Goal: Transaction & Acquisition: Subscribe to service/newsletter

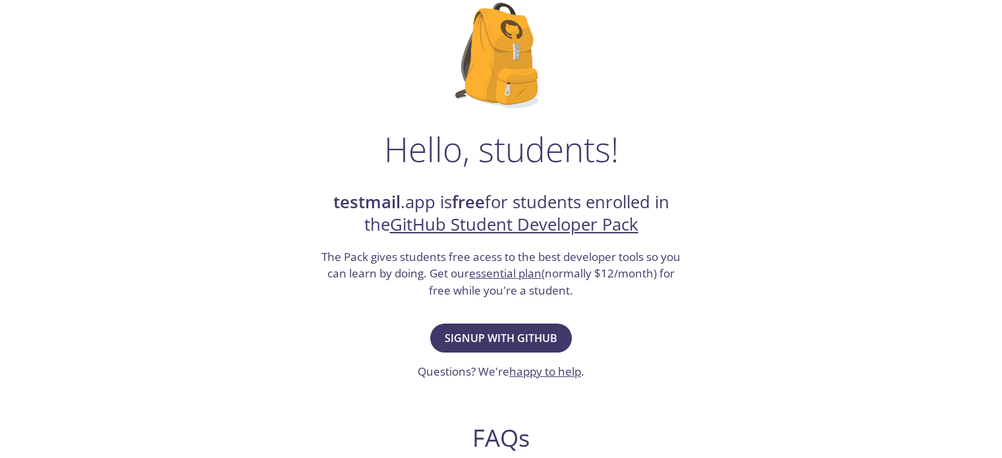
scroll to position [132, 0]
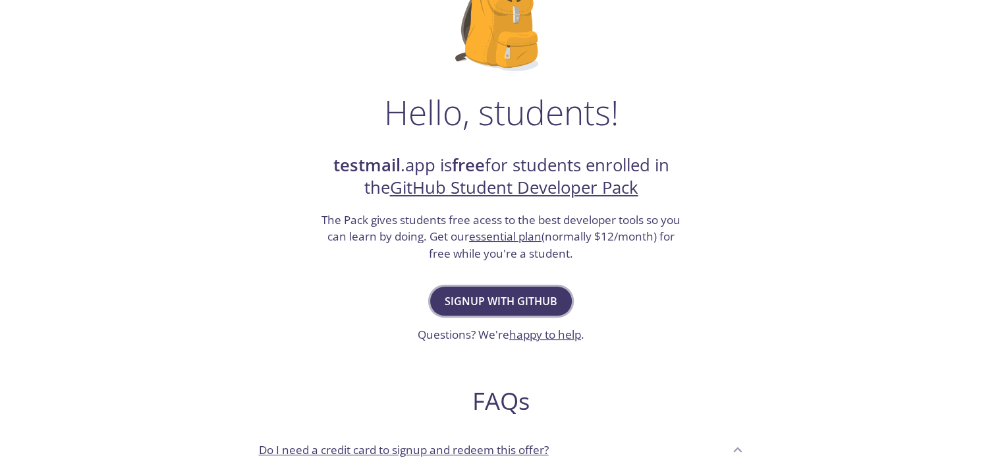
click at [489, 298] on span "Signup with GitHub" at bounding box center [501, 301] width 113 height 18
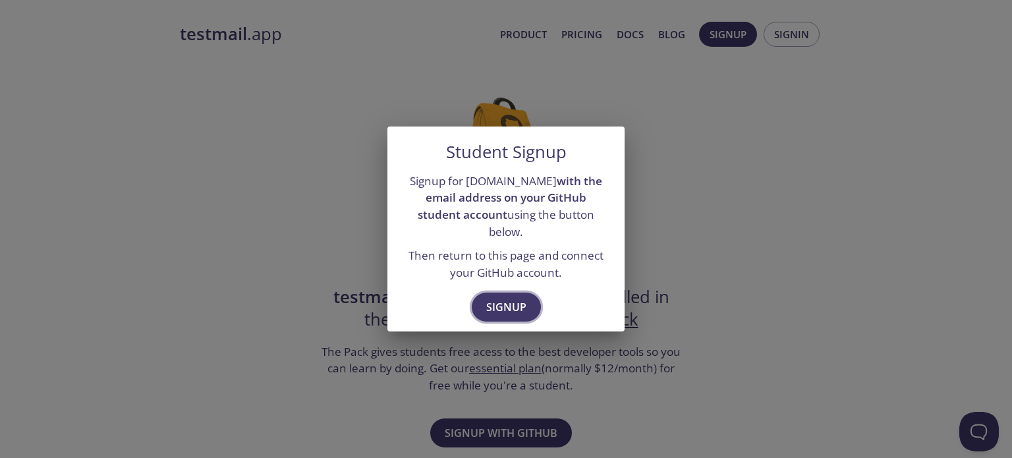
click at [512, 298] on span "Signup" at bounding box center [506, 307] width 40 height 18
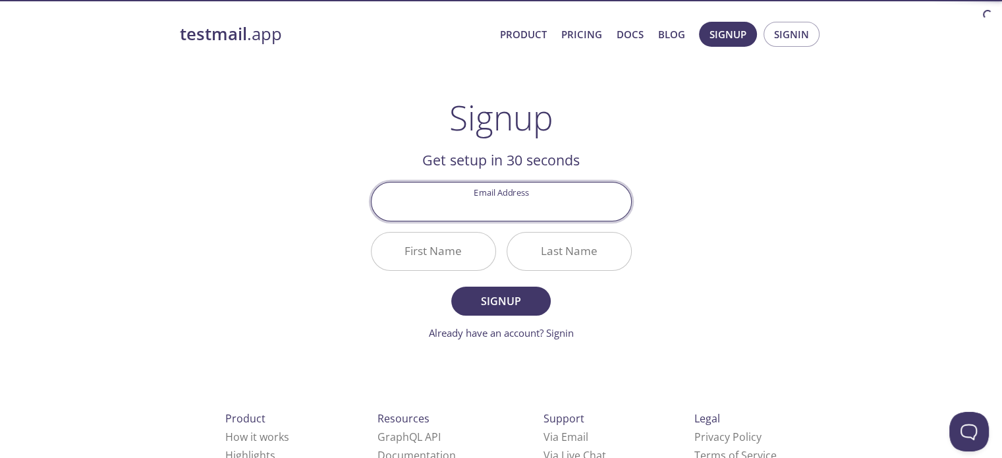
click at [491, 210] on input "Email Address" at bounding box center [502, 201] width 260 height 38
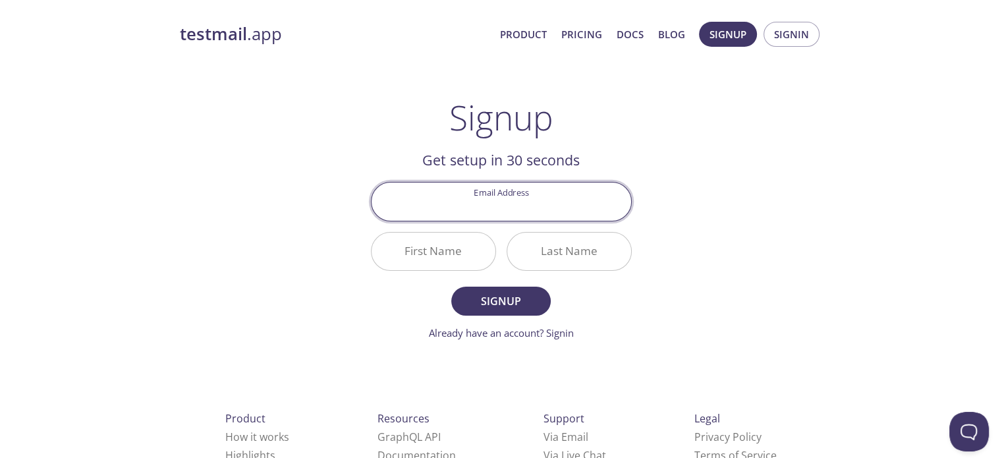
click at [456, 206] on input "Email Address" at bounding box center [502, 201] width 260 height 38
type input "[EMAIL_ADDRESS][DOMAIN_NAME]"
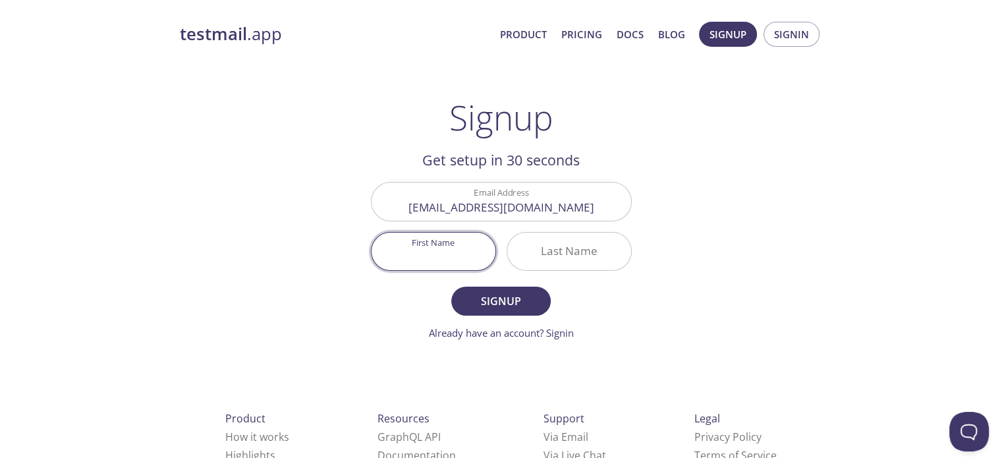
click at [427, 251] on input "First Name" at bounding box center [434, 252] width 124 height 38
type input "[DEMOGRAPHIC_DATA]"
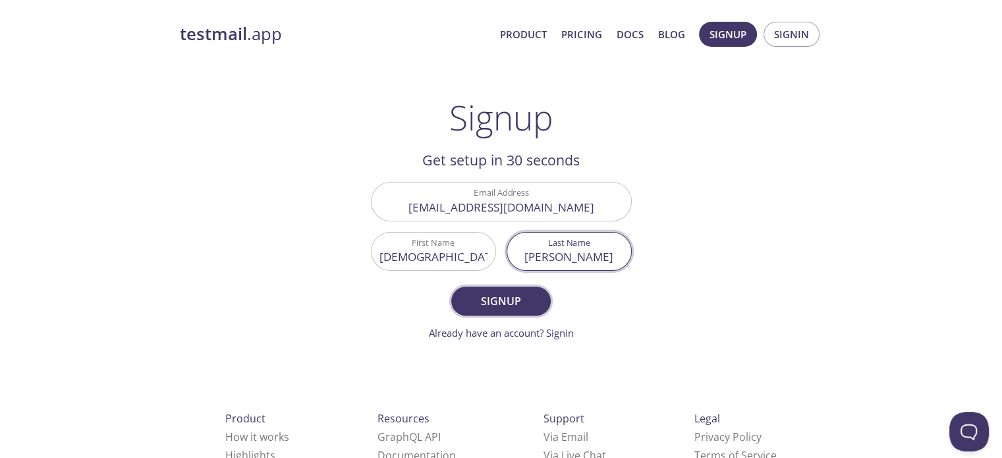
type input "[PERSON_NAME]"
click at [486, 302] on span "Signup" at bounding box center [501, 301] width 70 height 18
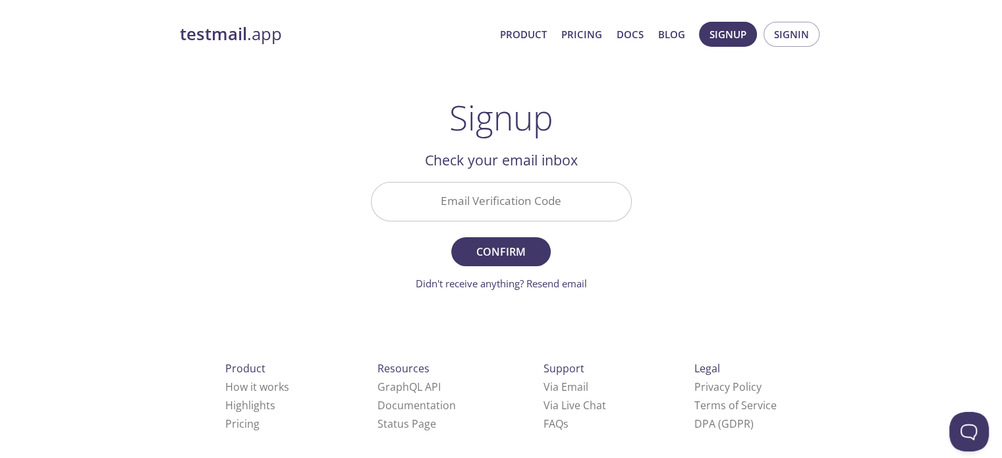
click at [499, 193] on input "Email Verification Code" at bounding box center [502, 201] width 260 height 38
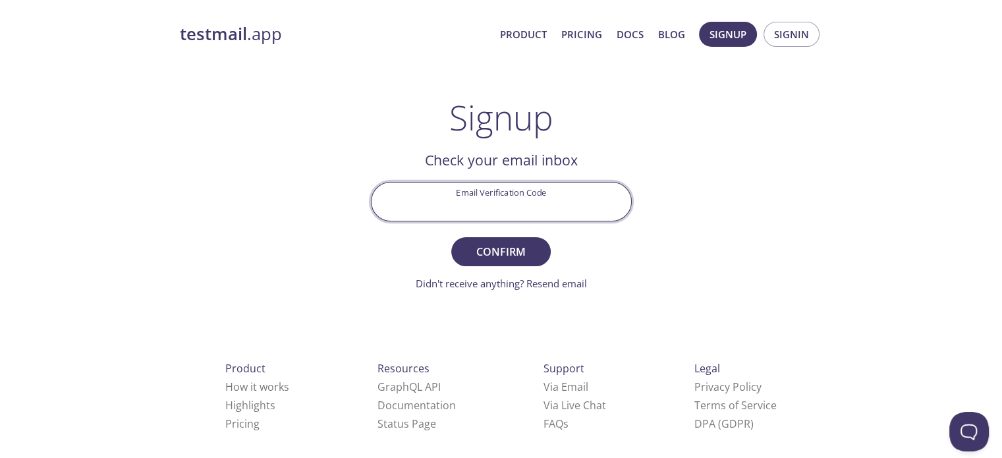
paste input "9U5N9DU"
type input "9U5N9DU"
click at [491, 248] on span "Confirm" at bounding box center [501, 251] width 70 height 18
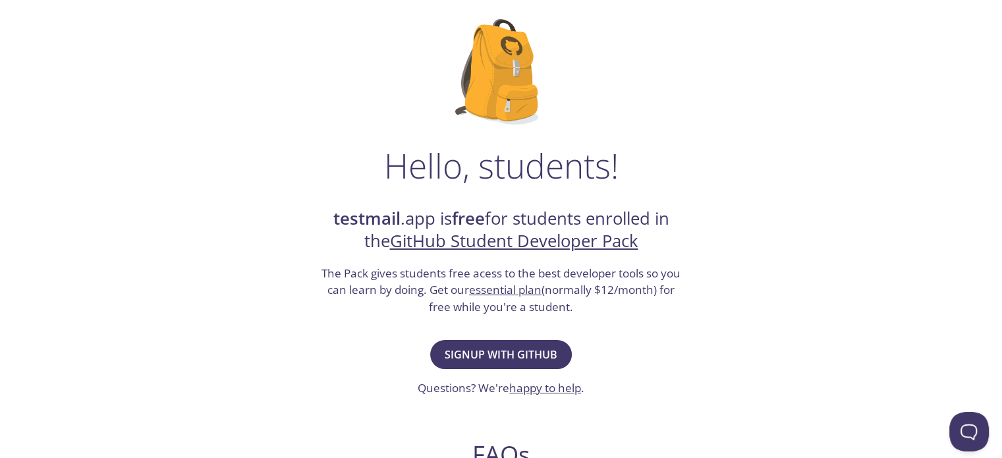
scroll to position [132, 0]
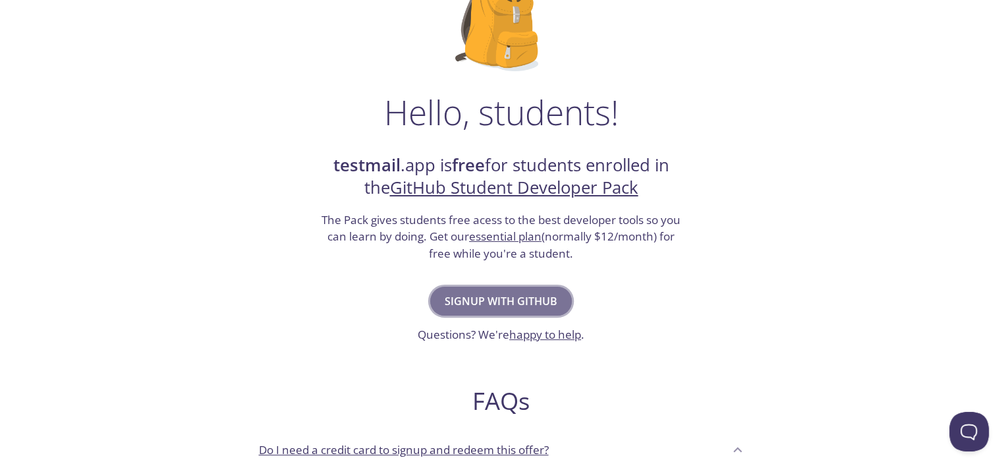
click at [530, 297] on span "Signup with GitHub" at bounding box center [501, 301] width 113 height 18
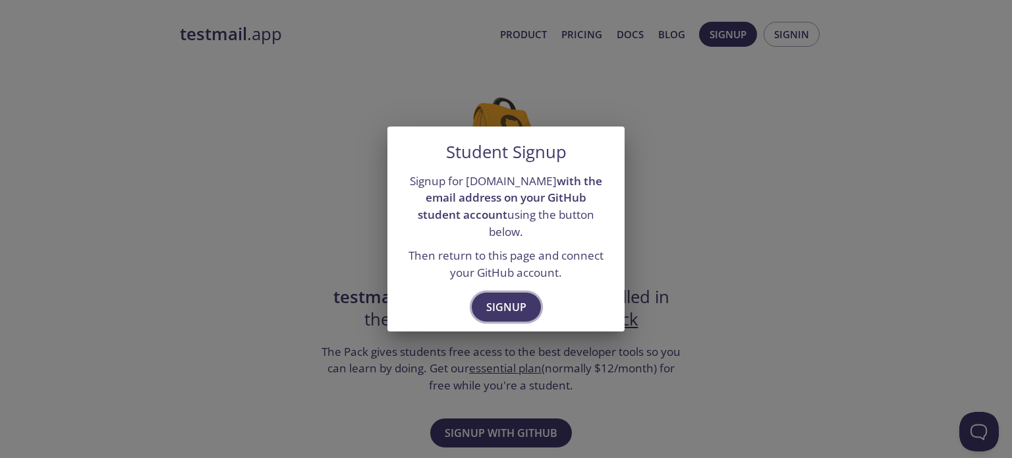
click at [512, 298] on span "Signup" at bounding box center [506, 307] width 40 height 18
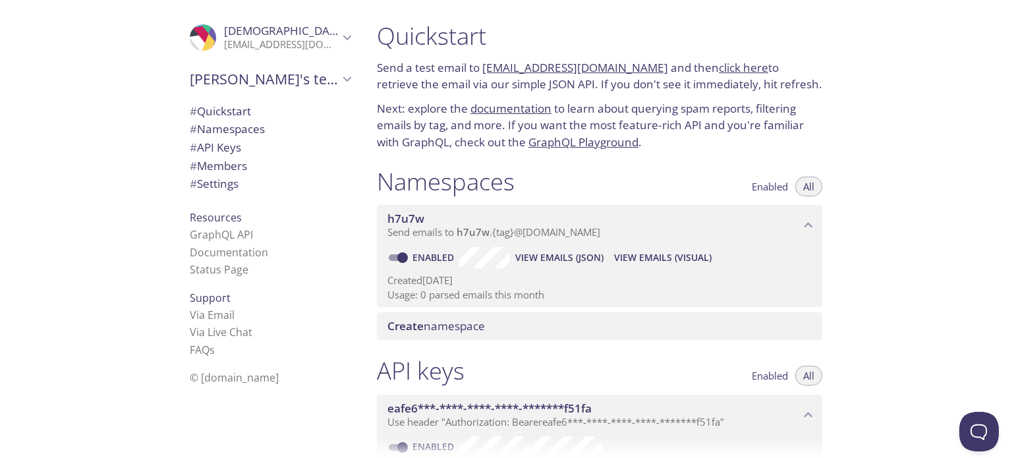
click at [252, 128] on span "# Namespaces" at bounding box center [227, 128] width 75 height 15
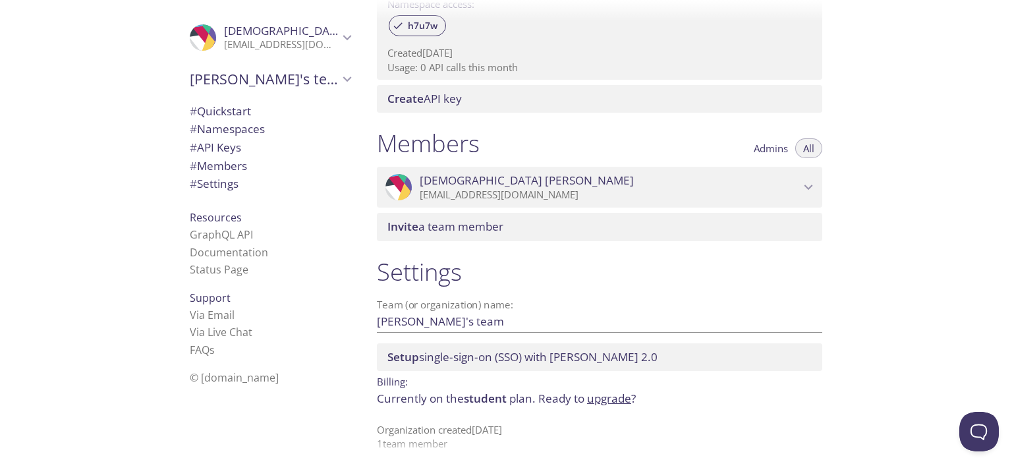
scroll to position [479, 0]
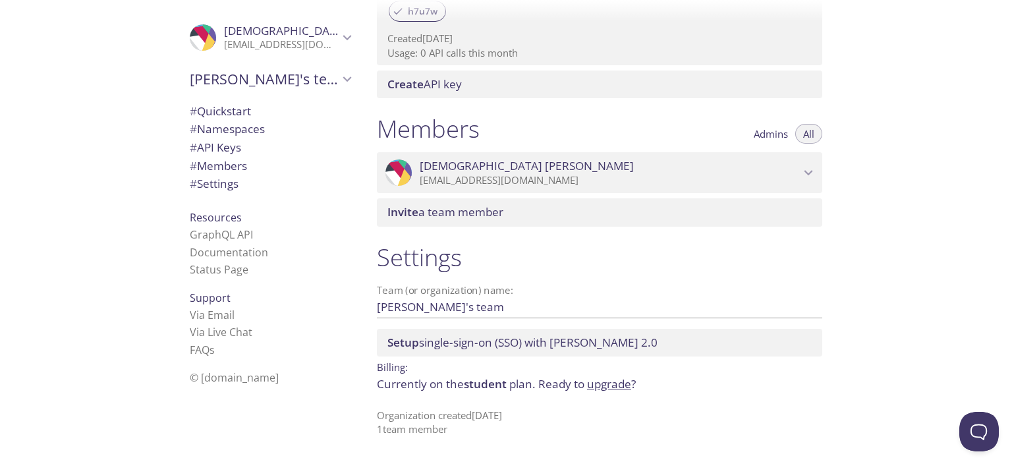
click at [437, 345] on span "Setup single-sign-on (SSO) with SAML 2.0" at bounding box center [522, 342] width 270 height 15
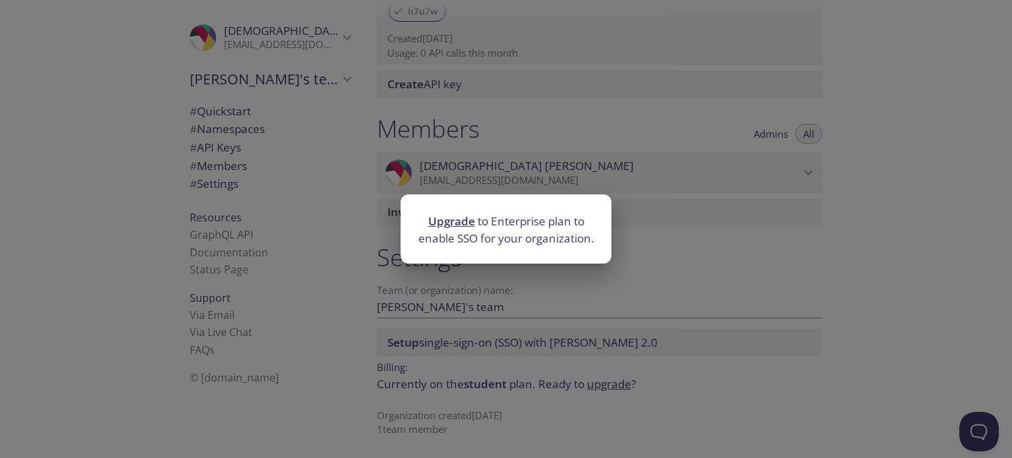
click at [523, 300] on div "Upgrade to Enterprise plan to enable SSO for your organization." at bounding box center [506, 229] width 1012 height 458
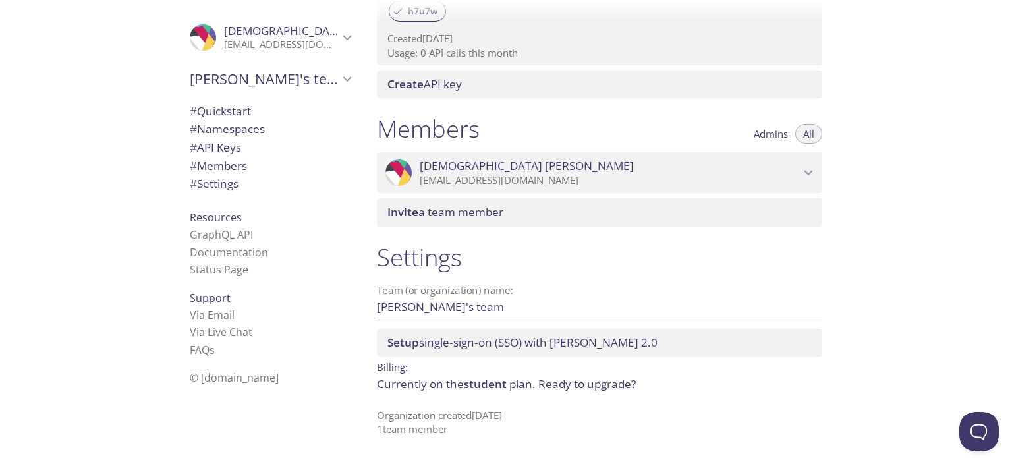
click at [214, 131] on span "# Namespaces" at bounding box center [227, 128] width 75 height 15
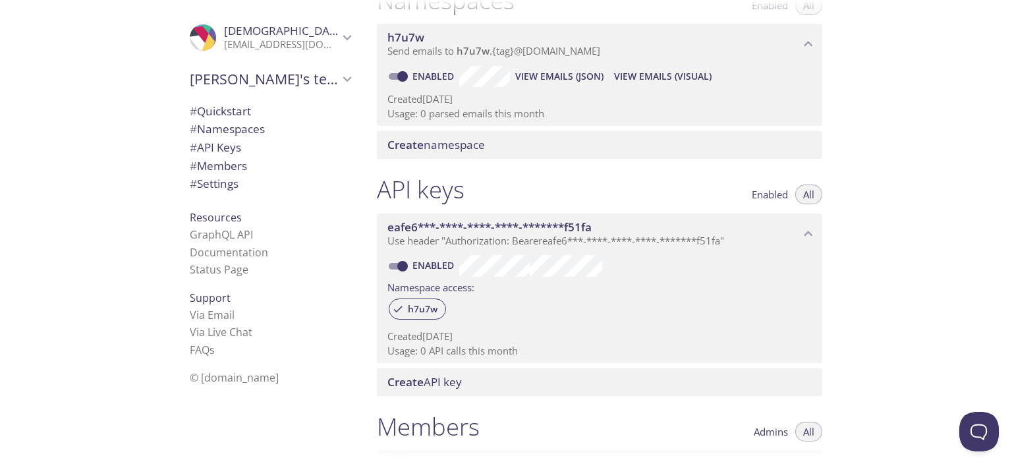
scroll to position [166, 0]
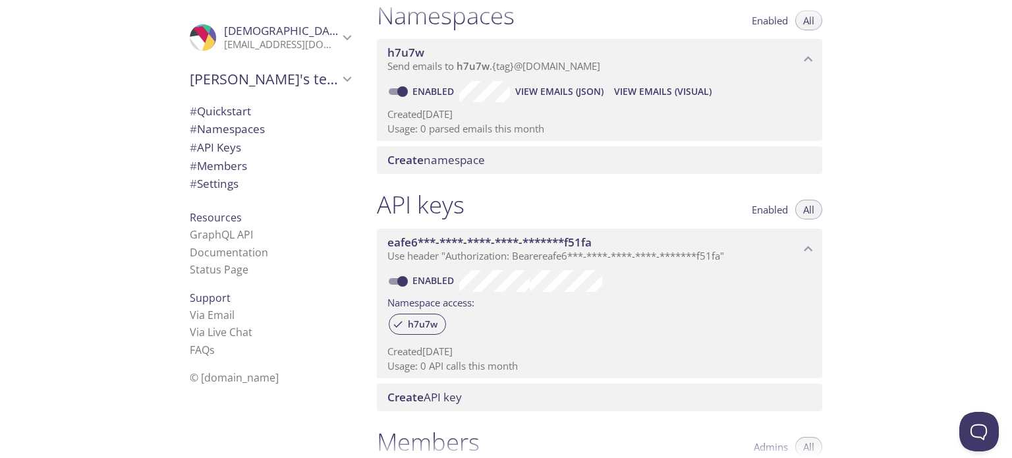
click at [210, 148] on span "# API Keys" at bounding box center [215, 147] width 51 height 15
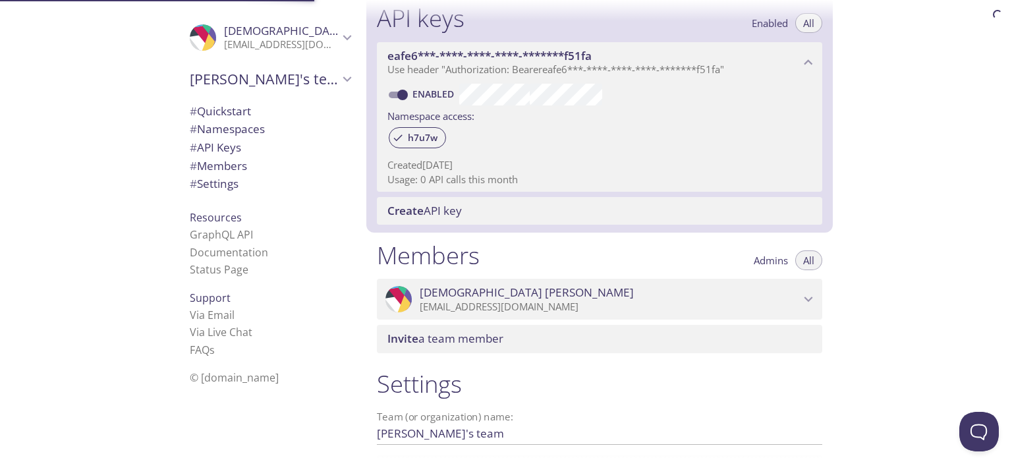
scroll to position [356, 0]
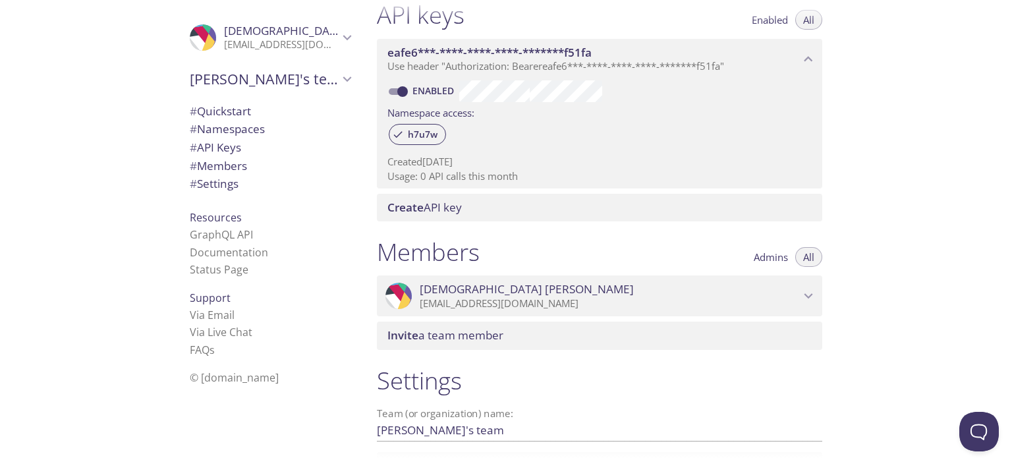
click at [209, 164] on span "# Members" at bounding box center [218, 165] width 57 height 15
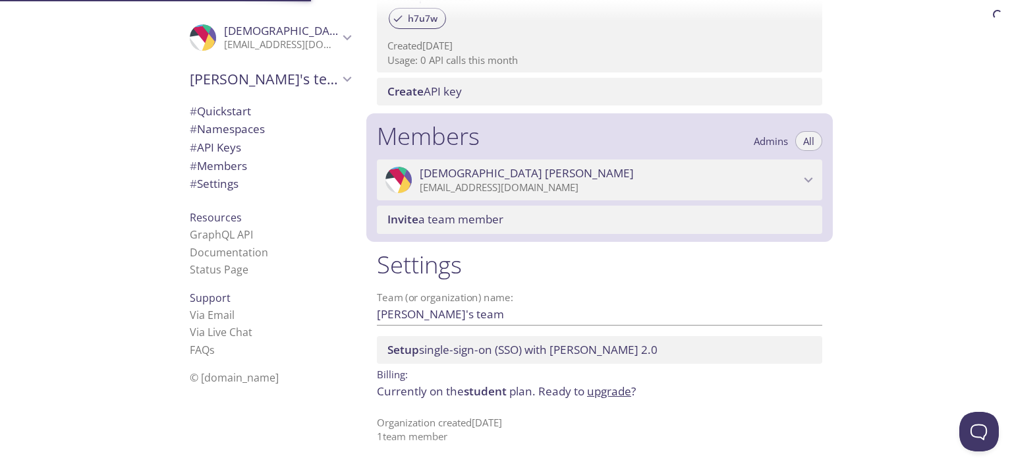
scroll to position [479, 0]
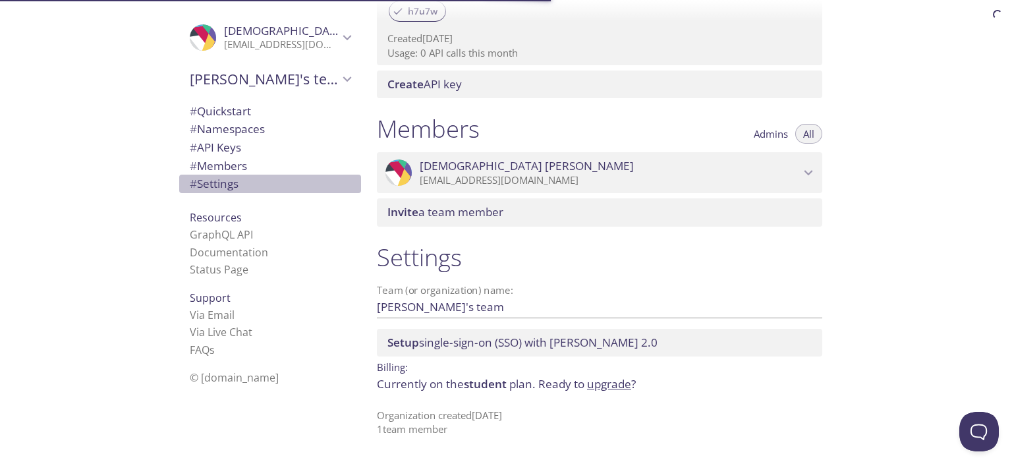
click at [209, 185] on span "# Settings" at bounding box center [214, 183] width 49 height 15
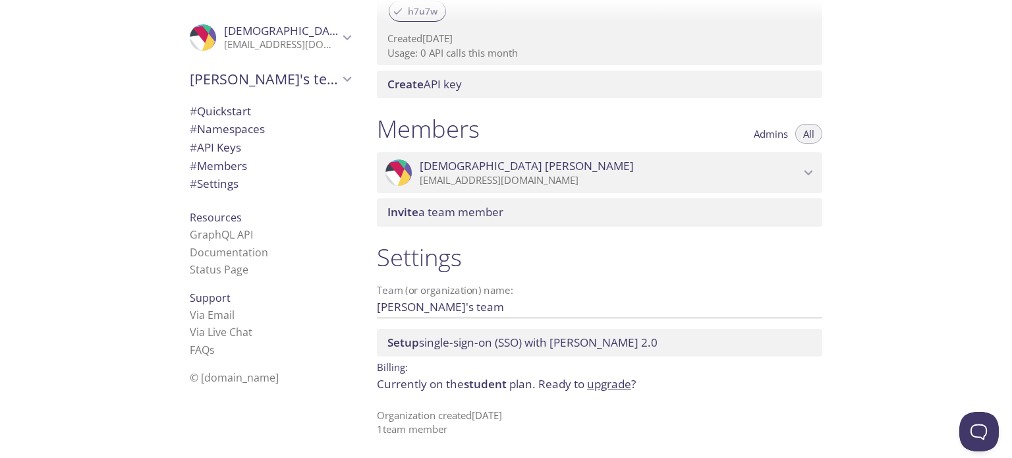
click at [339, 77] on icon "Muhammad's team" at bounding box center [347, 78] width 17 height 17
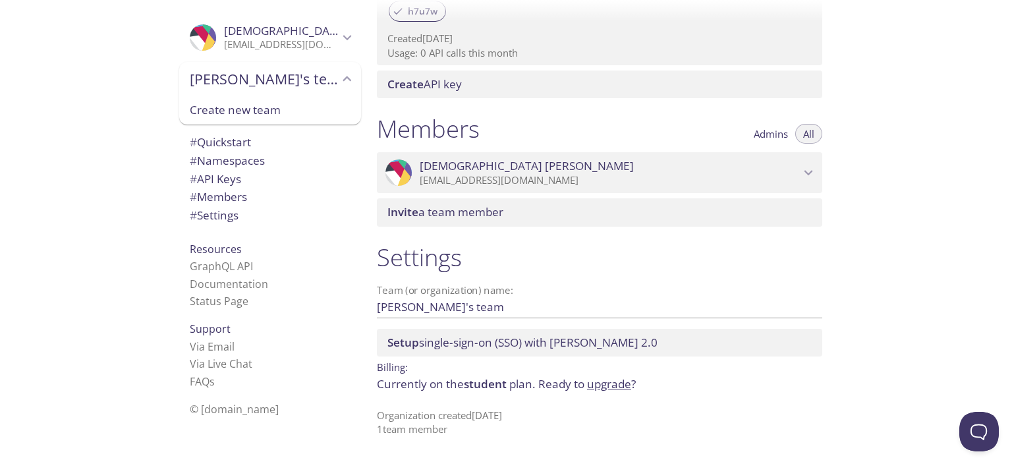
click at [339, 77] on icon "Muhammad's team" at bounding box center [347, 78] width 17 height 17
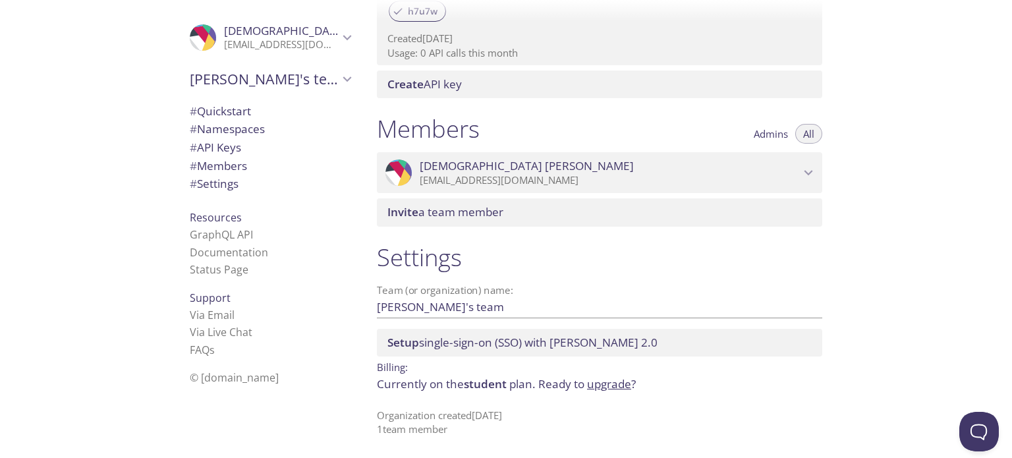
click at [343, 38] on icon "Muhammad Ahmad" at bounding box center [347, 37] width 9 height 5
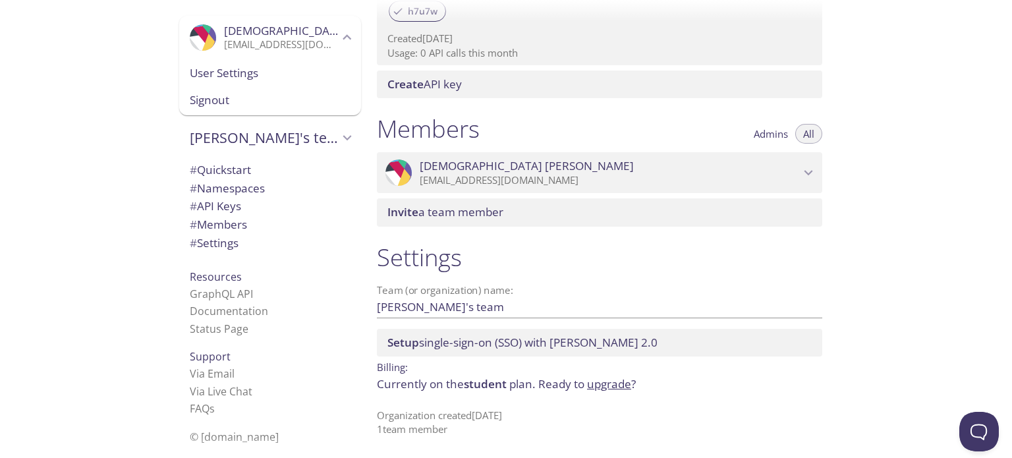
click at [250, 78] on span "User Settings" at bounding box center [270, 73] width 161 height 17
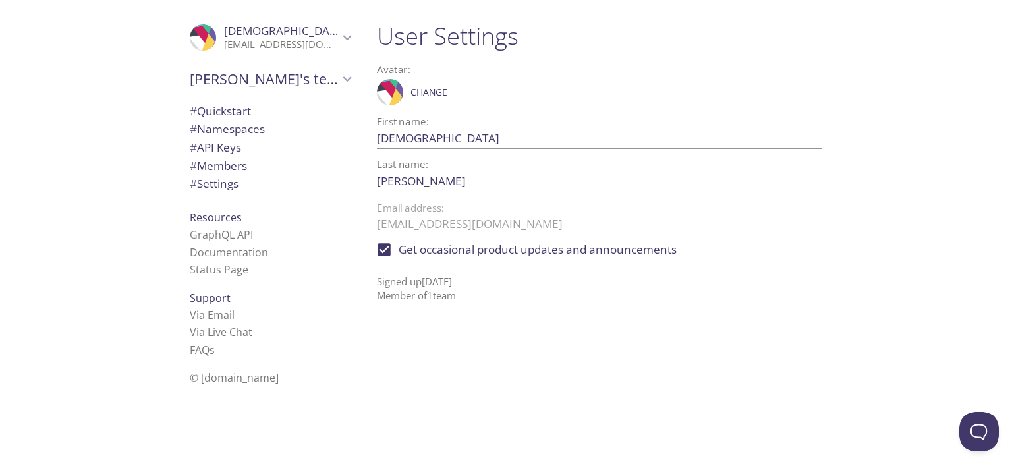
click at [217, 110] on span "# Quickstart" at bounding box center [220, 110] width 61 height 15
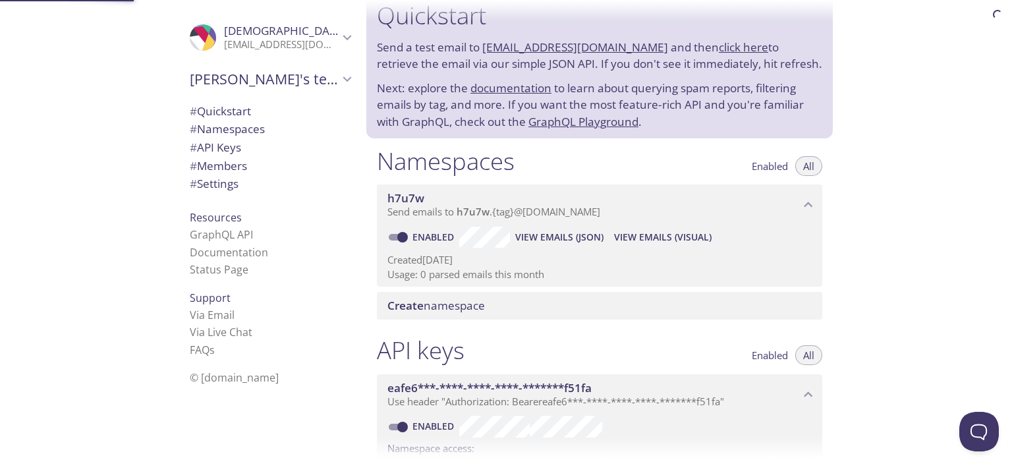
scroll to position [21, 0]
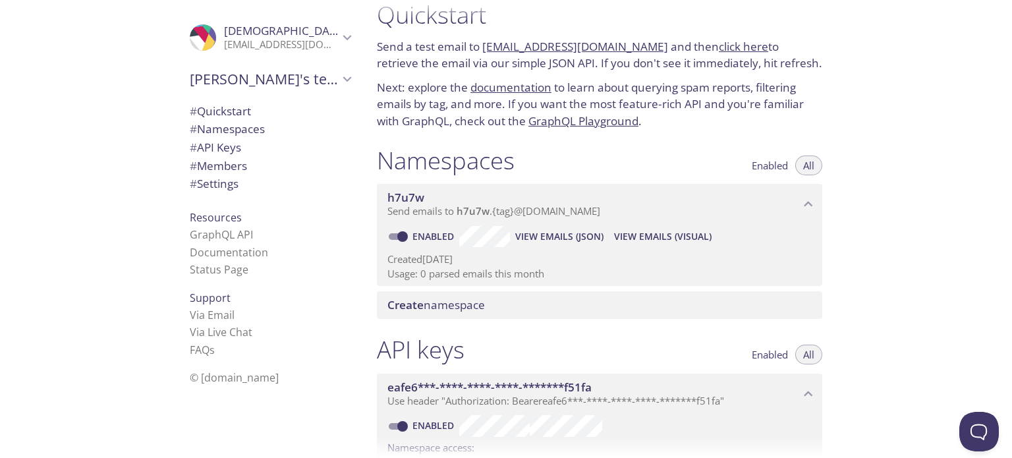
drag, startPoint x: 481, startPoint y: 47, endPoint x: 649, endPoint y: 51, distance: 168.7
click at [649, 51] on p "Send a test email to [EMAIL_ADDRESS][DOMAIN_NAME] and then click here to retrie…" at bounding box center [599, 55] width 445 height 34
copy p "[EMAIL_ADDRESS][DOMAIN_NAME]"
click at [726, 47] on link "click here" at bounding box center [743, 46] width 49 height 15
click at [635, 67] on p "Send a test email to [EMAIL_ADDRESS][DOMAIN_NAME] and then click here to retrie…" at bounding box center [599, 55] width 445 height 34
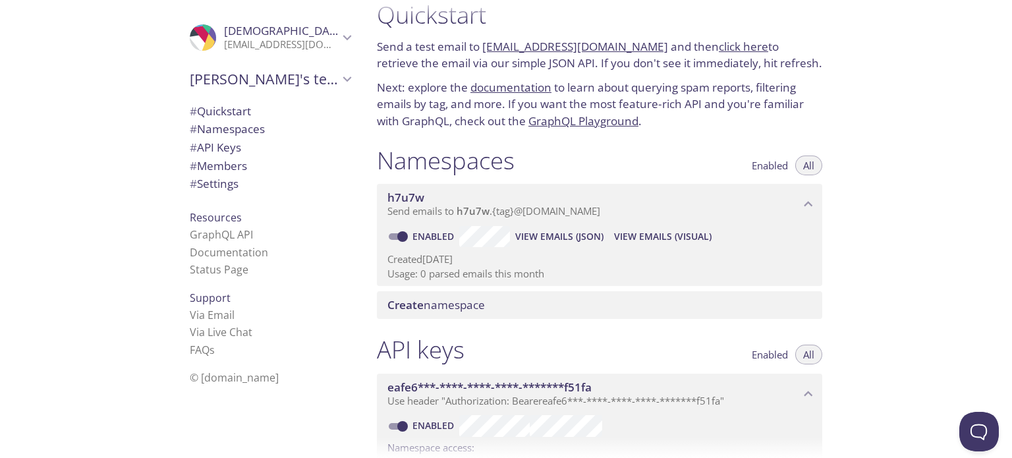
click at [590, 119] on link "GraphQL Playground" at bounding box center [583, 120] width 110 height 15
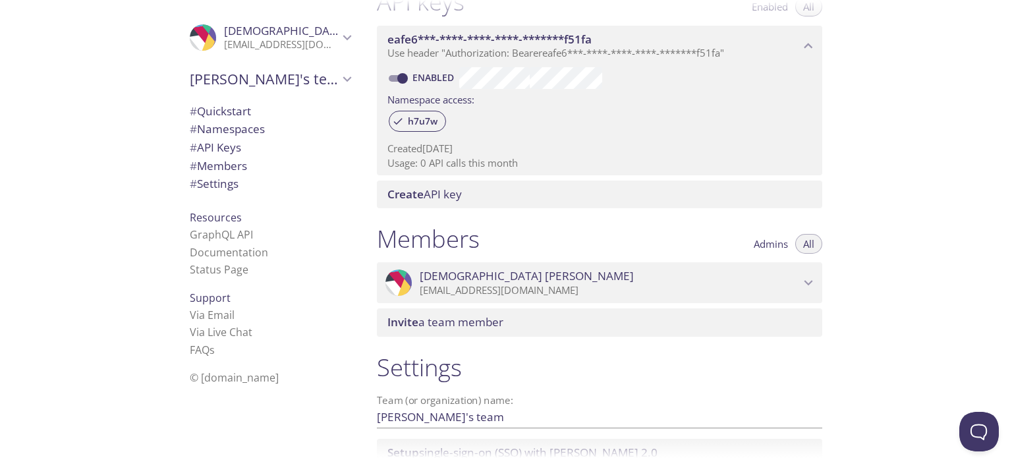
scroll to position [479, 0]
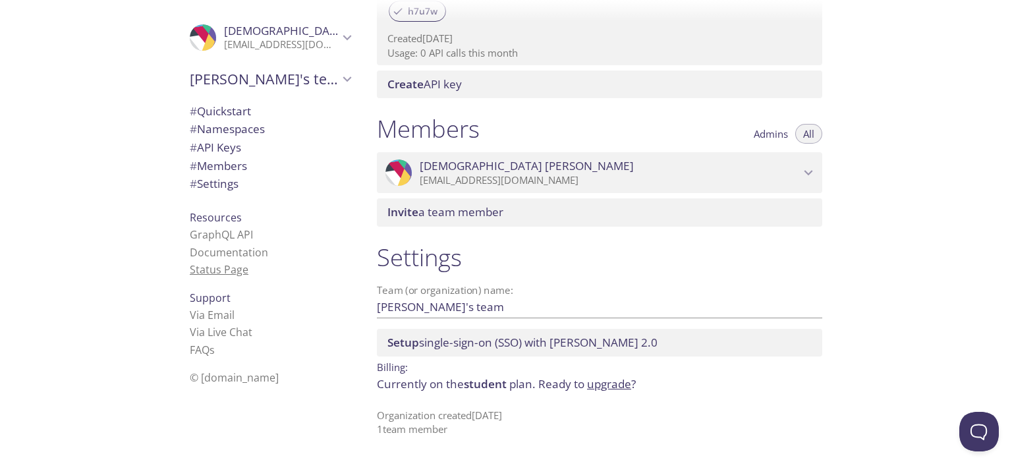
click at [205, 267] on link "Status Page" at bounding box center [219, 269] width 59 height 14
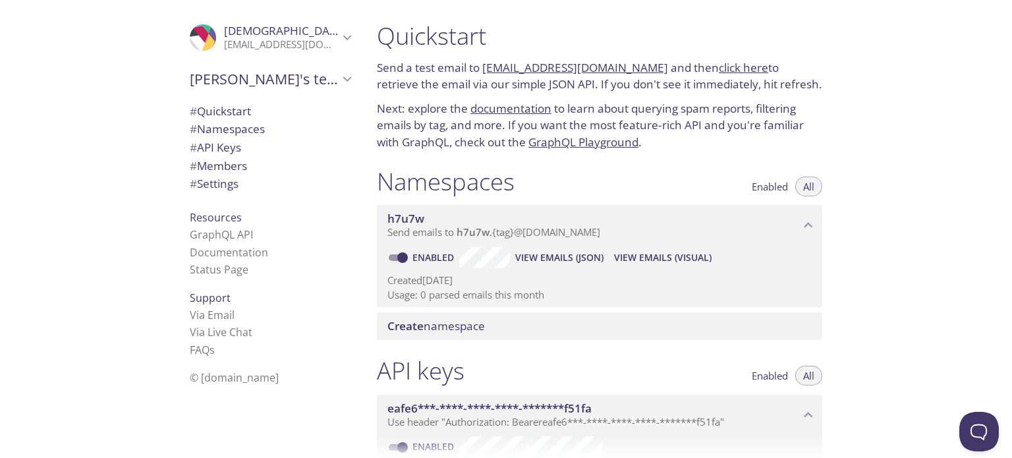
scroll to position [0, 0]
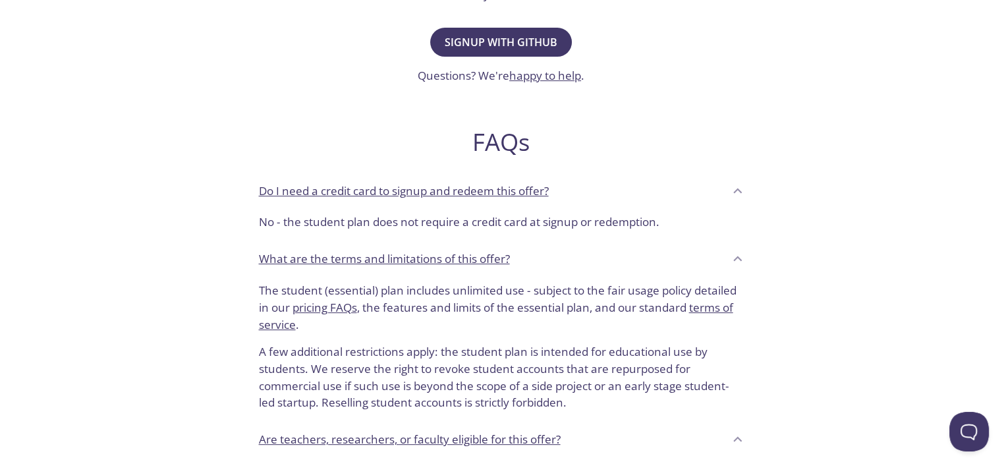
scroll to position [527, 0]
